Goal: Information Seeking & Learning: Learn about a topic

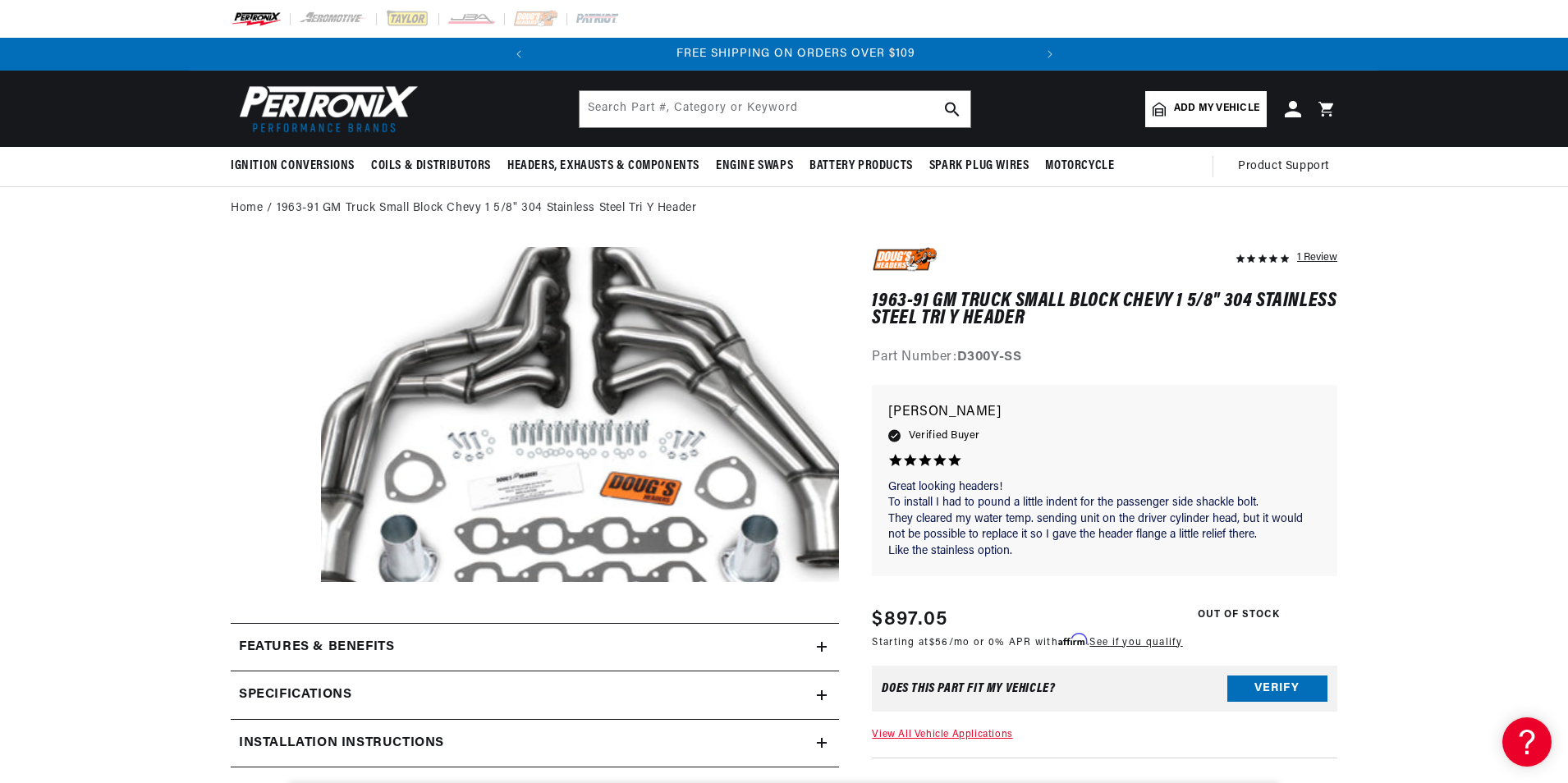
scroll to position [0, 497]
click at [905, 262] on img at bounding box center [904, 260] width 66 height 26
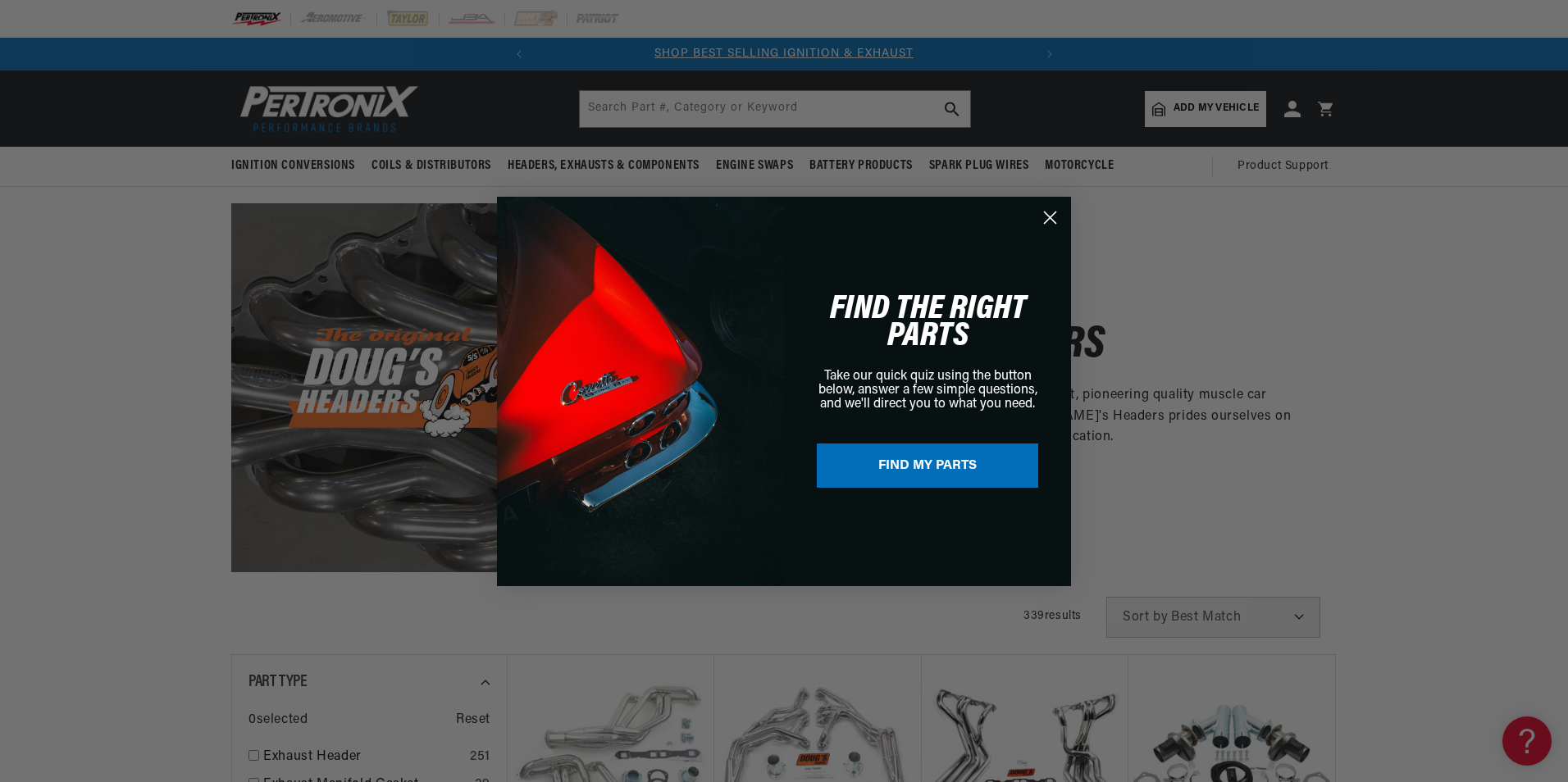
click at [1059, 218] on circle "Close dialog" at bounding box center [1050, 217] width 27 height 27
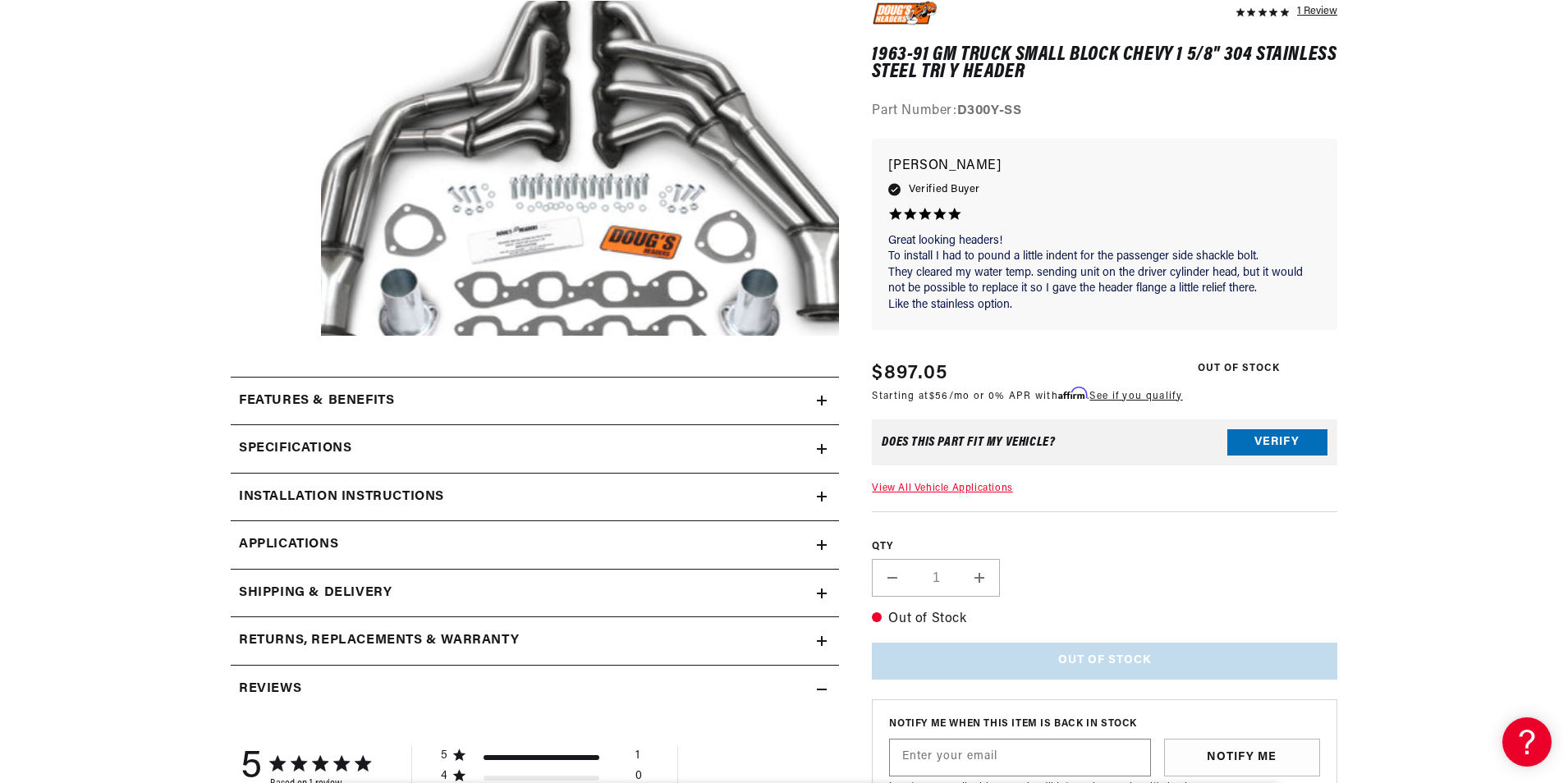
click at [824, 400] on icon at bounding box center [822, 400] width 10 height 0
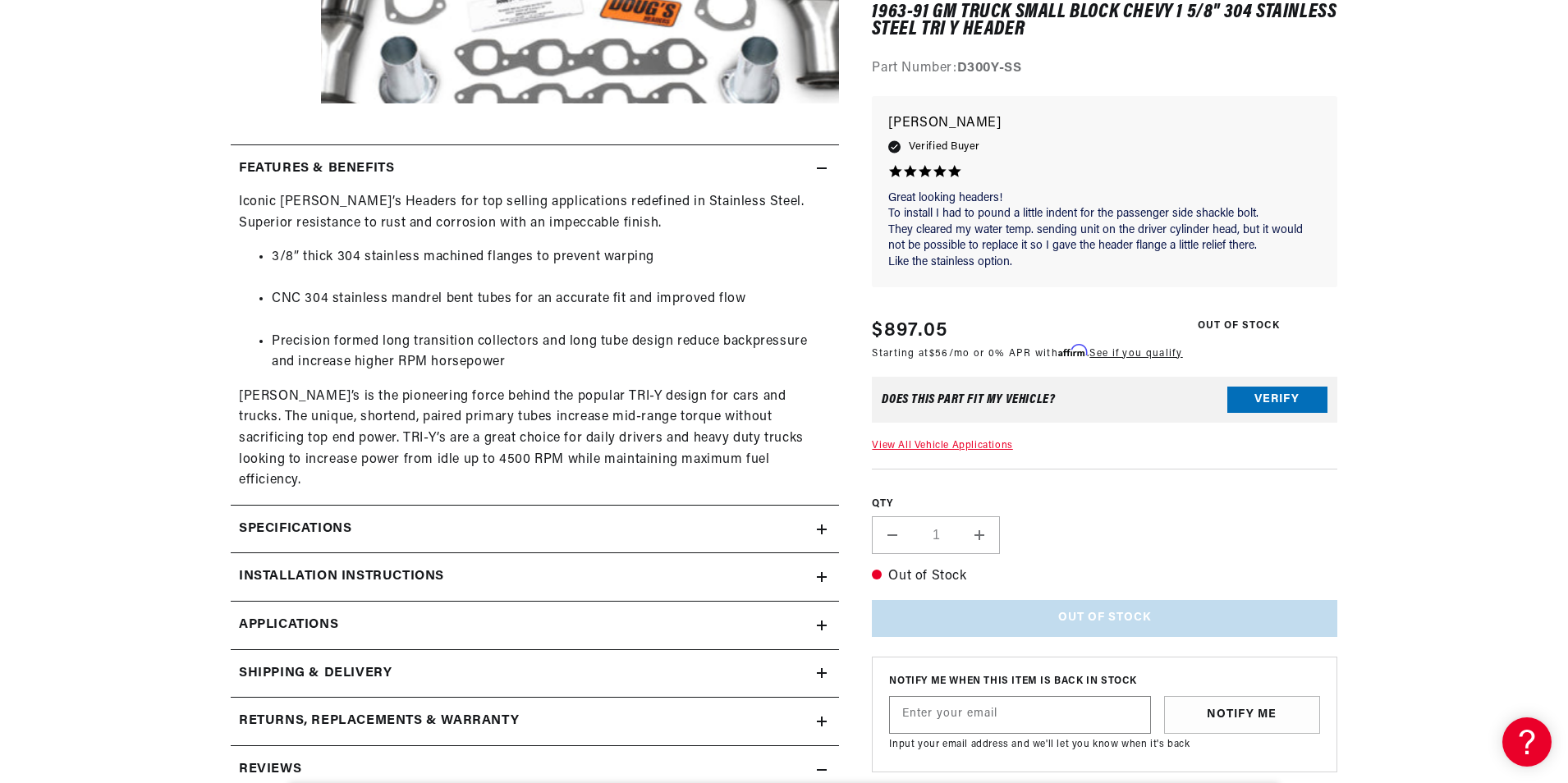
scroll to position [493, 0]
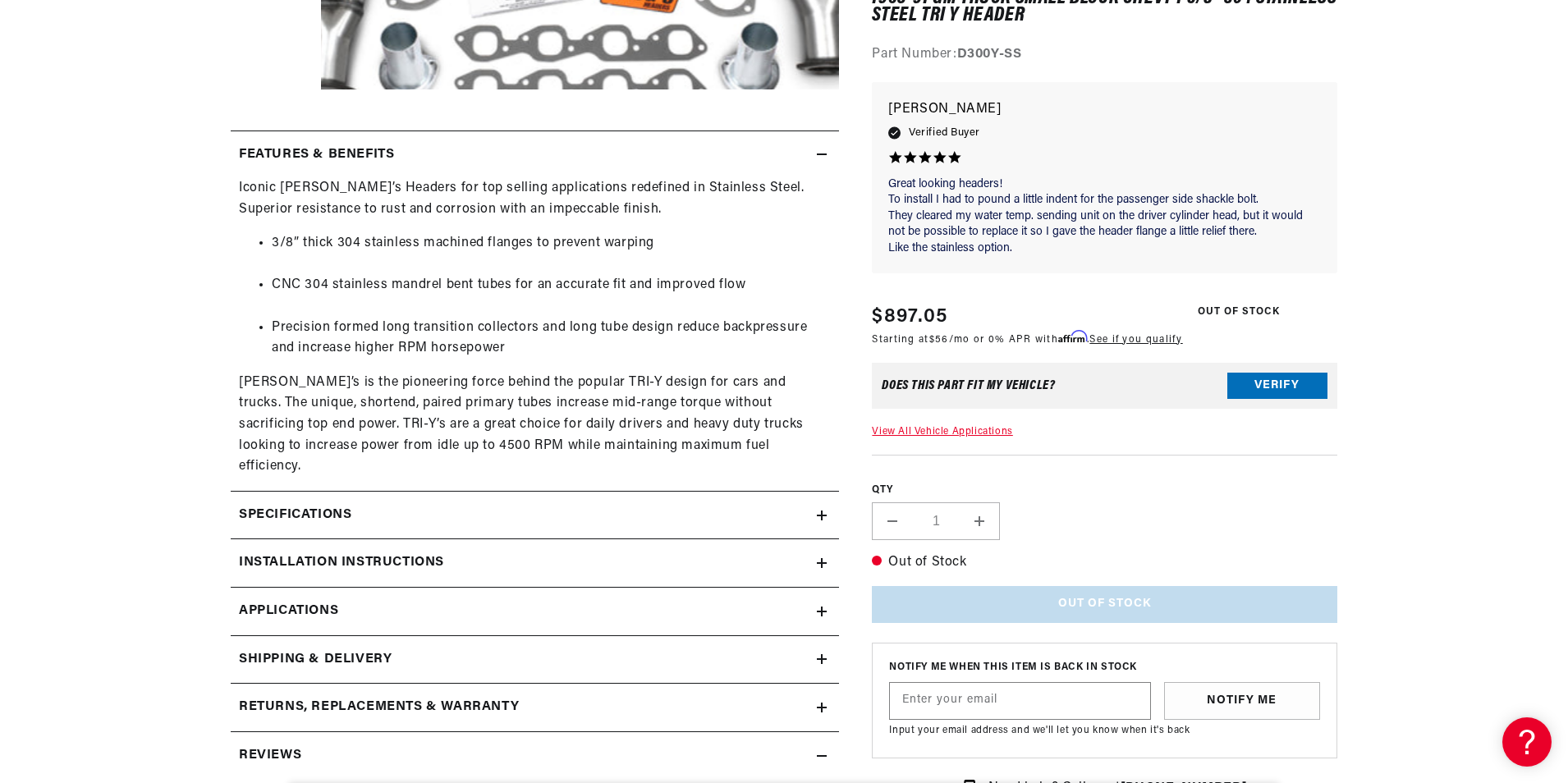
click at [822, 511] on icon at bounding box center [822, 516] width 0 height 10
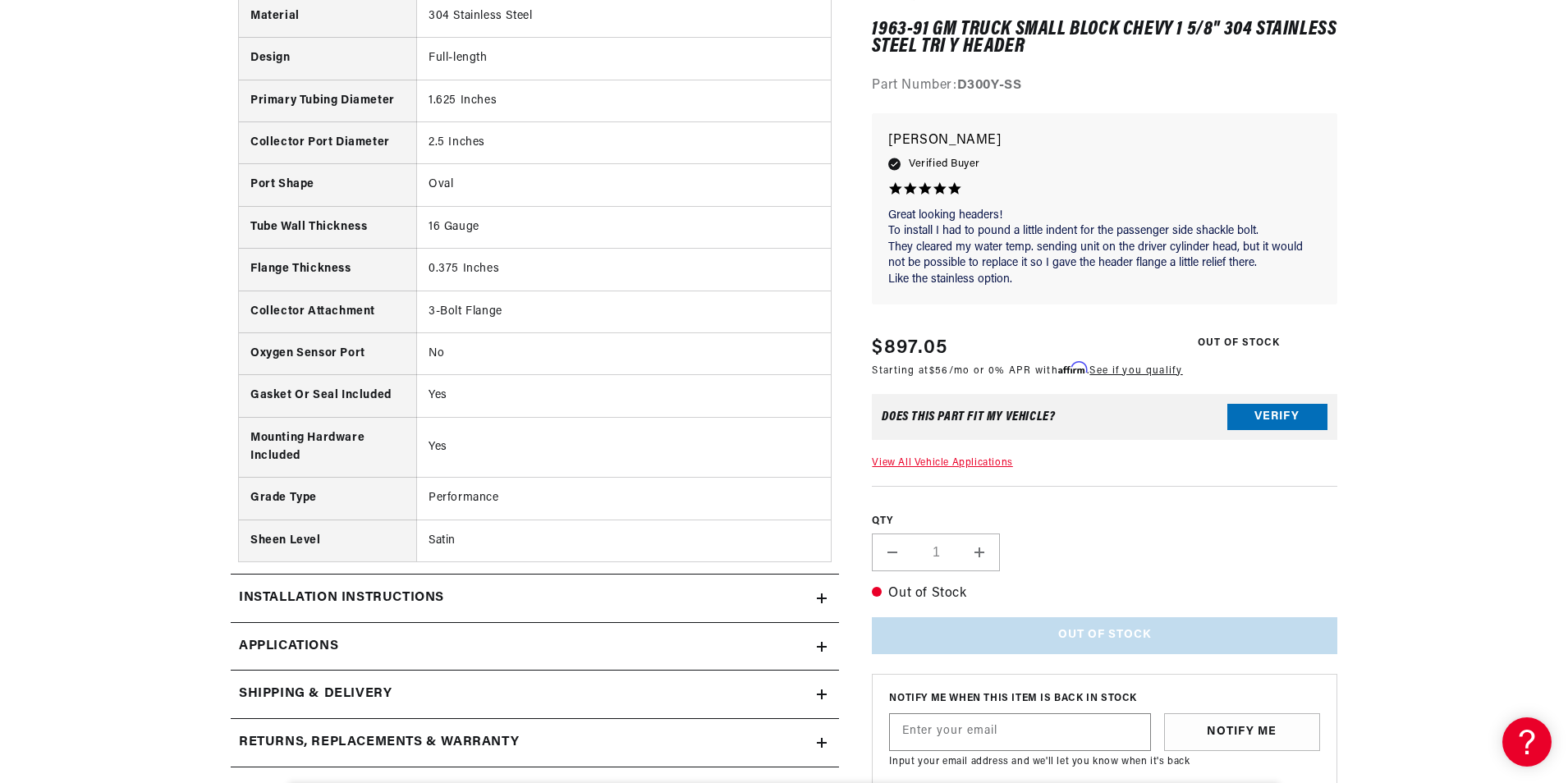
scroll to position [1313, 0]
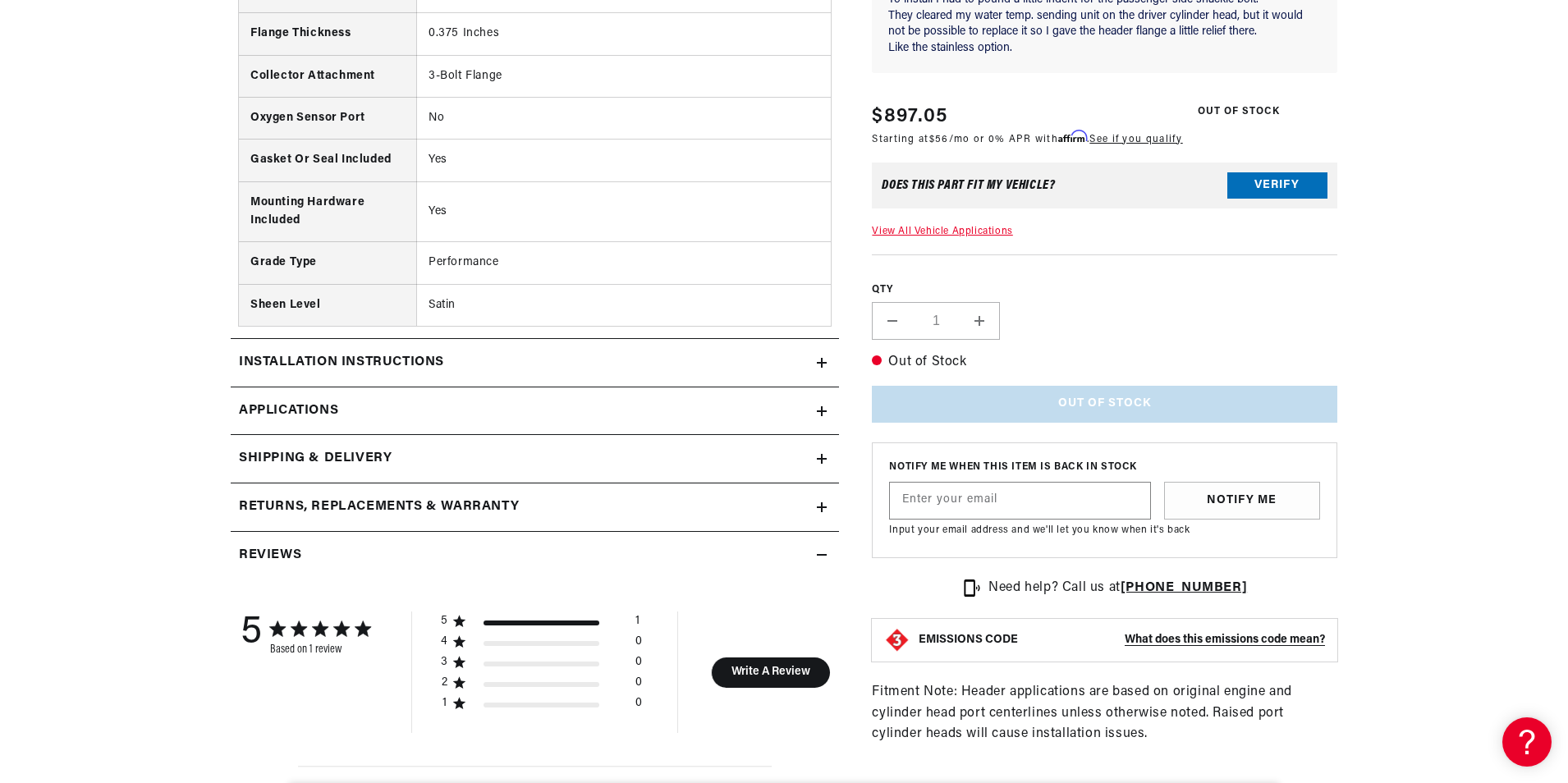
click at [463, 352] on div "Installation instructions" at bounding box center [523, 362] width 586 height 21
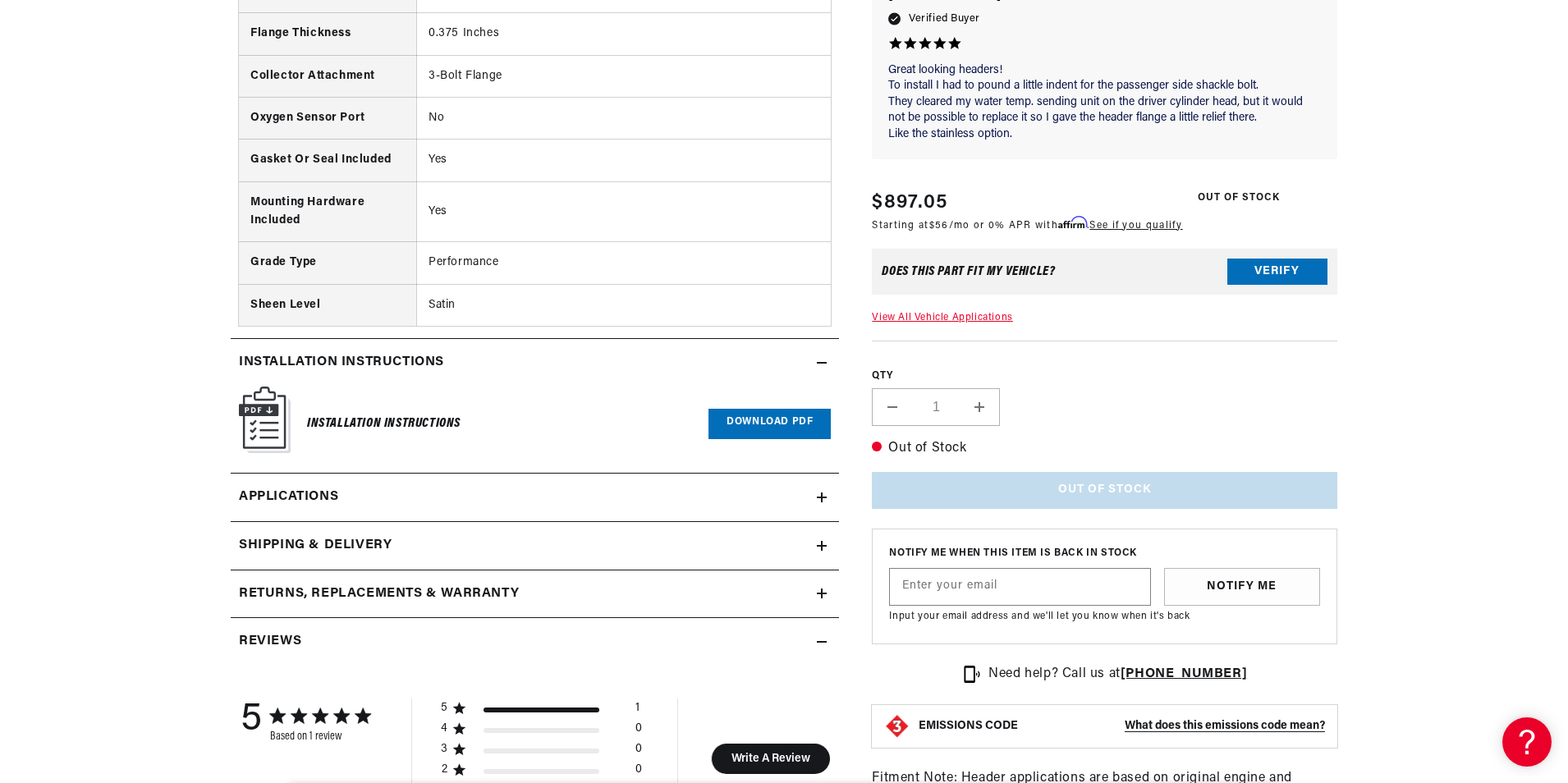
click at [463, 352] on div "Installation instructions" at bounding box center [523, 362] width 586 height 21
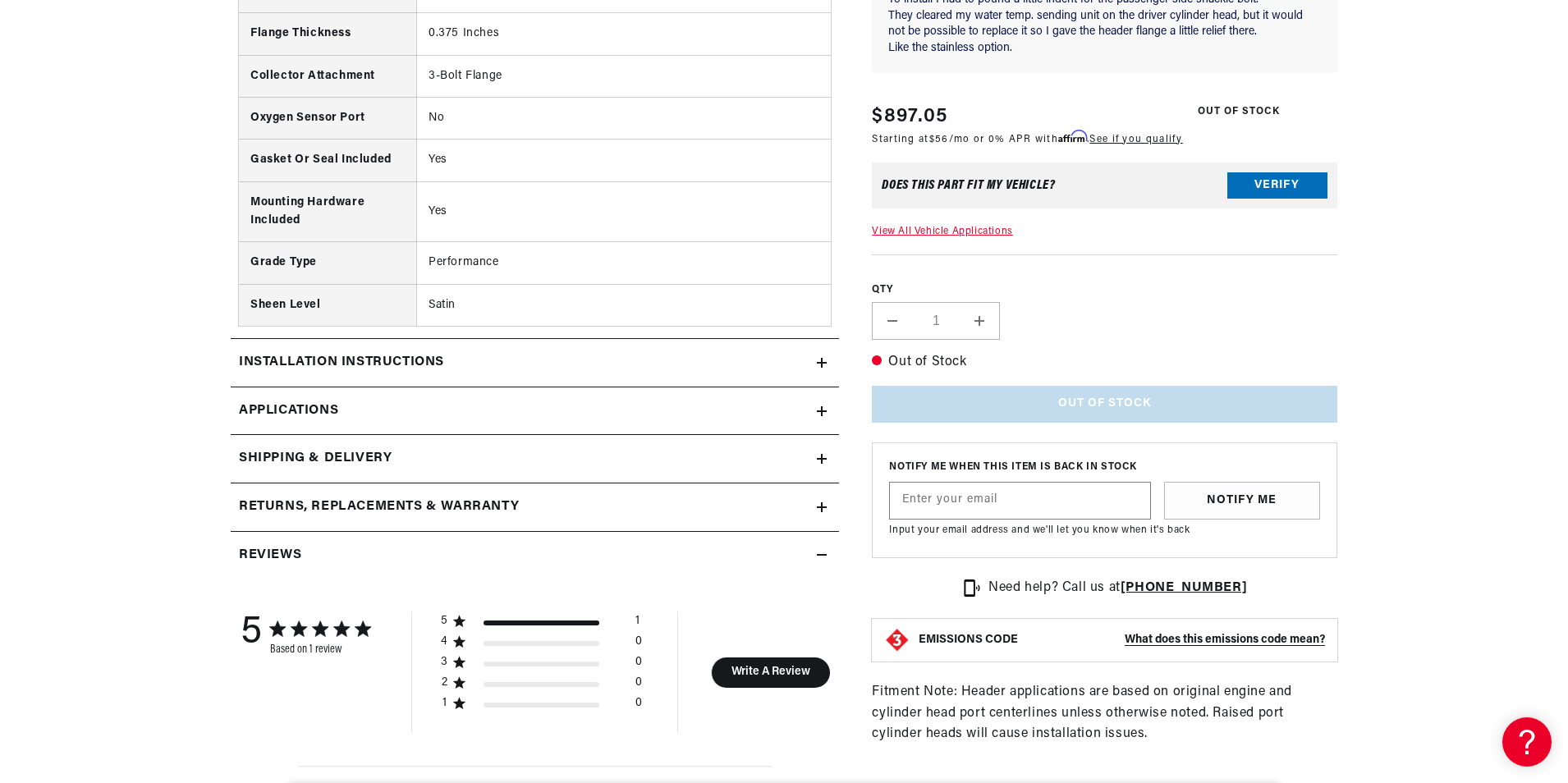
scroll to position [0, 0]
click at [435, 388] on link "Applications" at bounding box center [534, 412] width 608 height 49
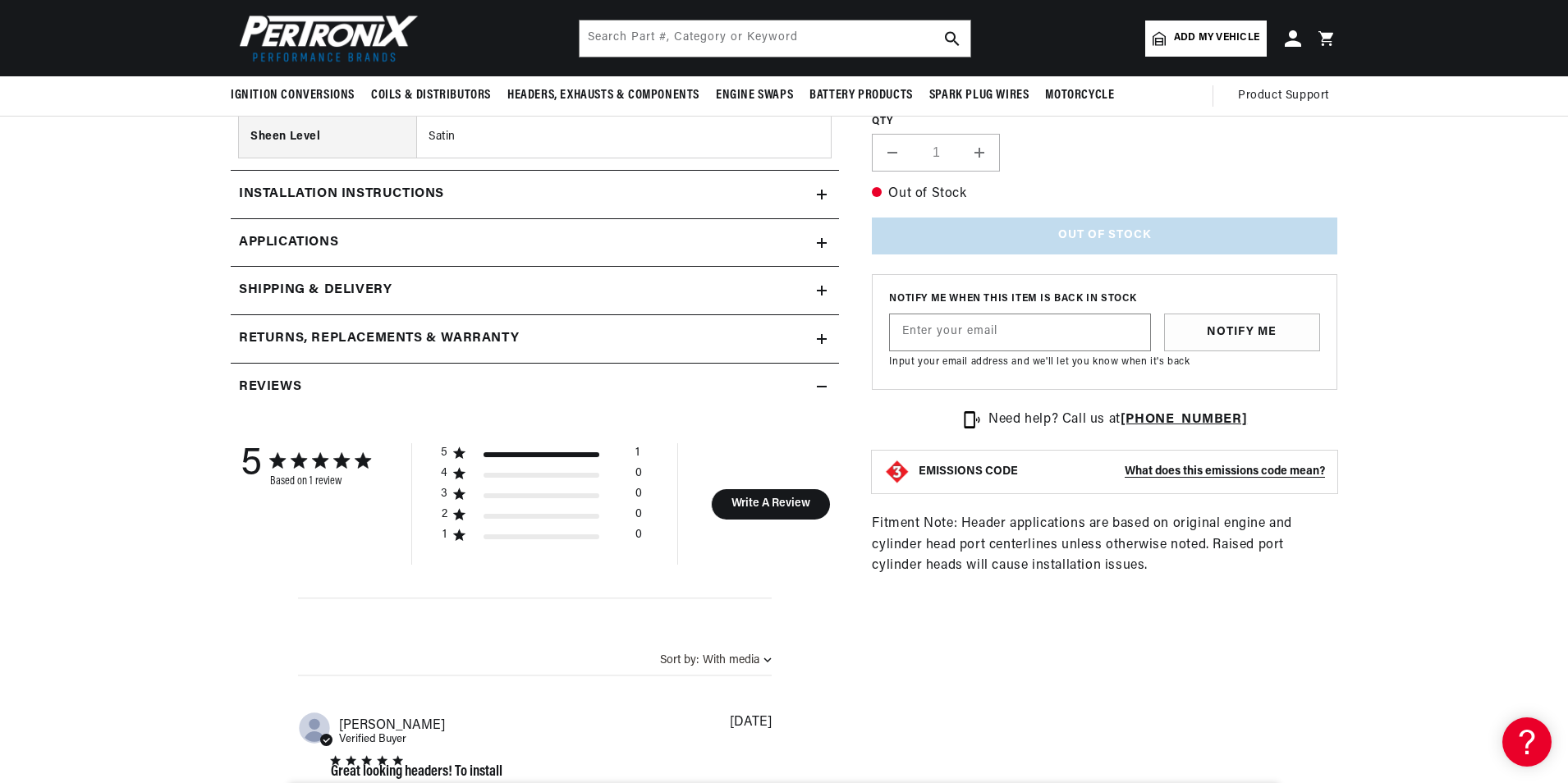
scroll to position [1317, 0]
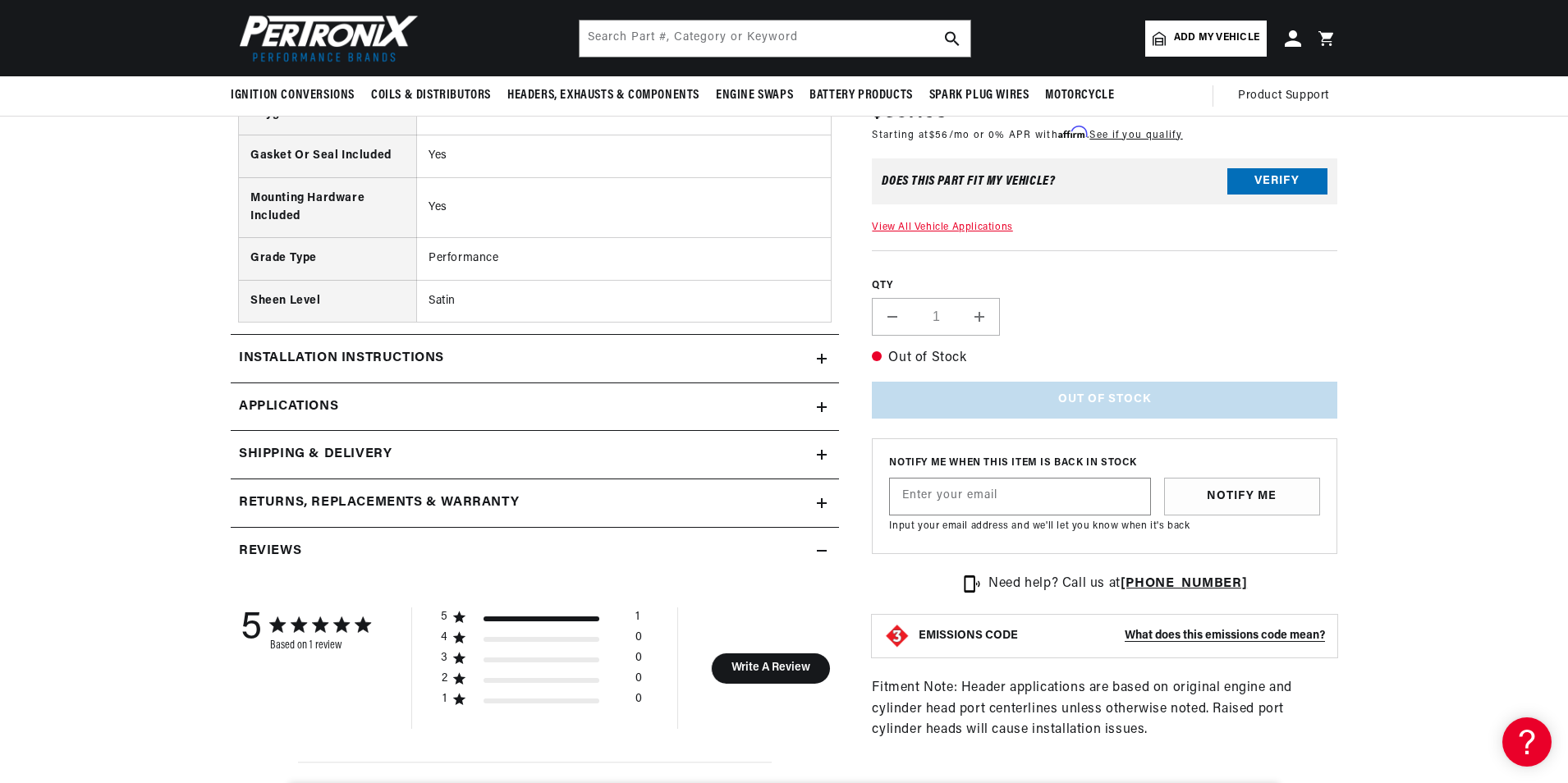
click at [290, 541] on h2 "Reviews" at bounding box center [270, 551] width 62 height 21
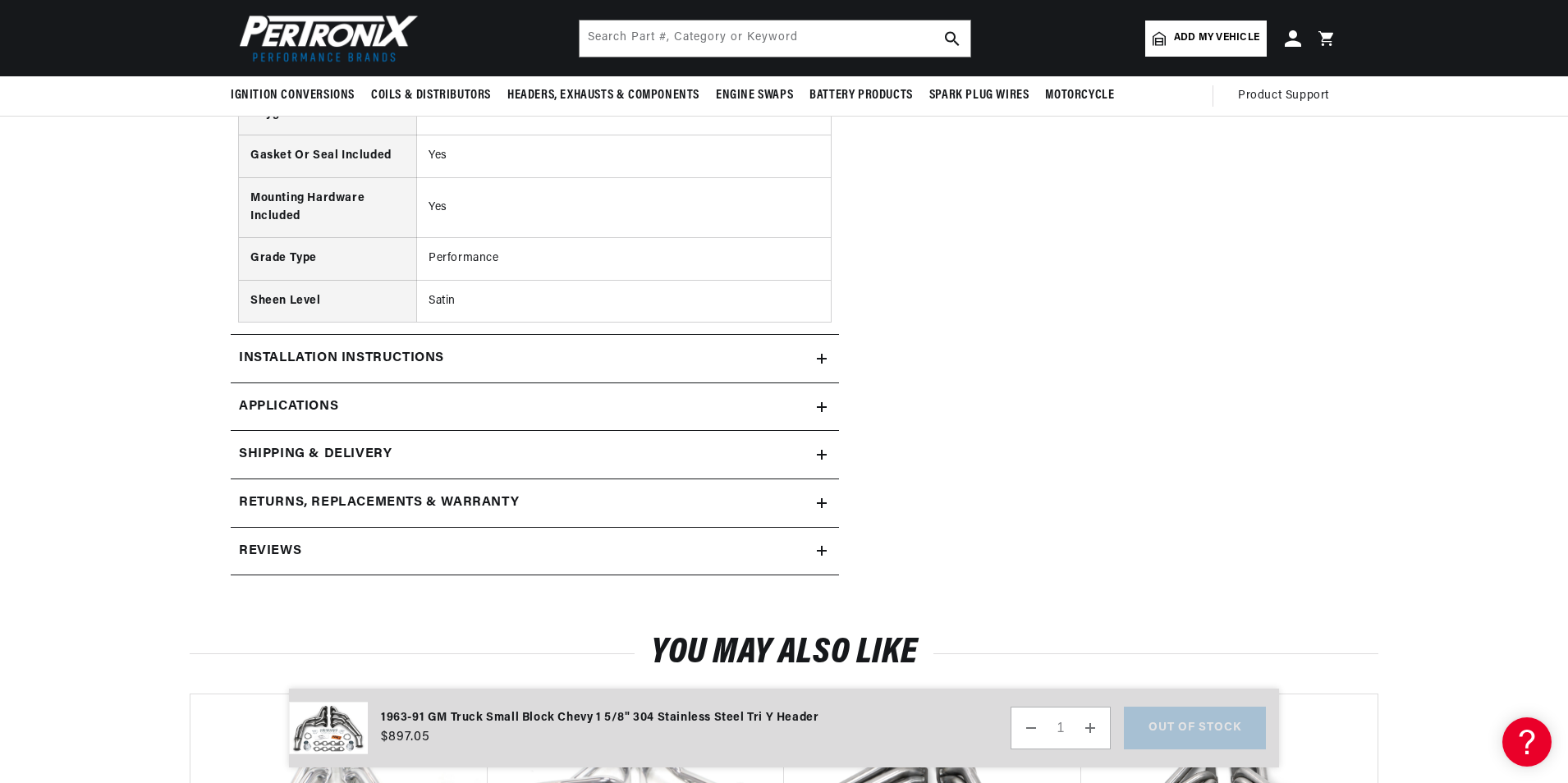
click at [290, 541] on h2 "Reviews" at bounding box center [270, 551] width 62 height 21
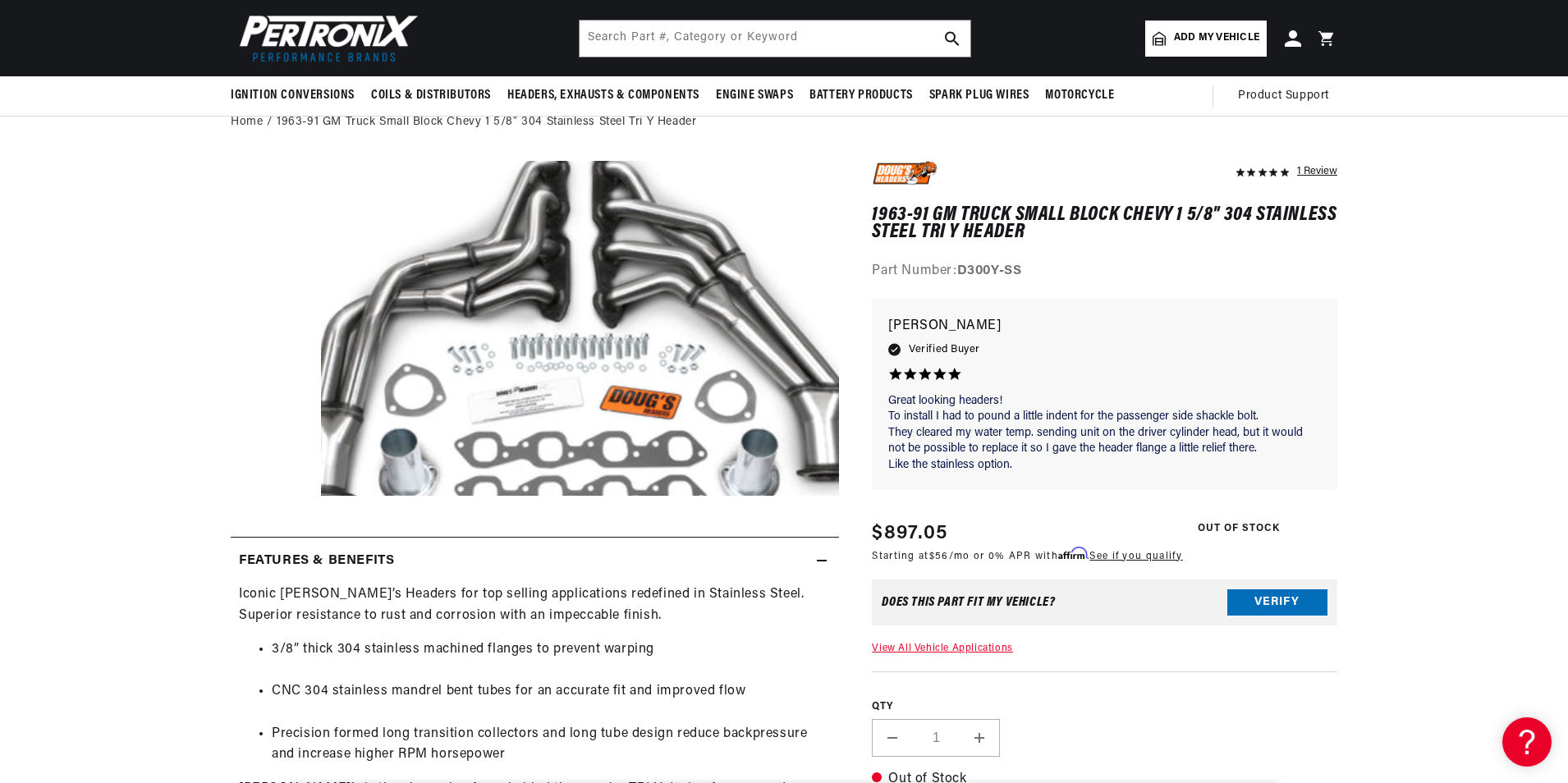
scroll to position [0, 0]
